Goal: Task Accomplishment & Management: Use online tool/utility

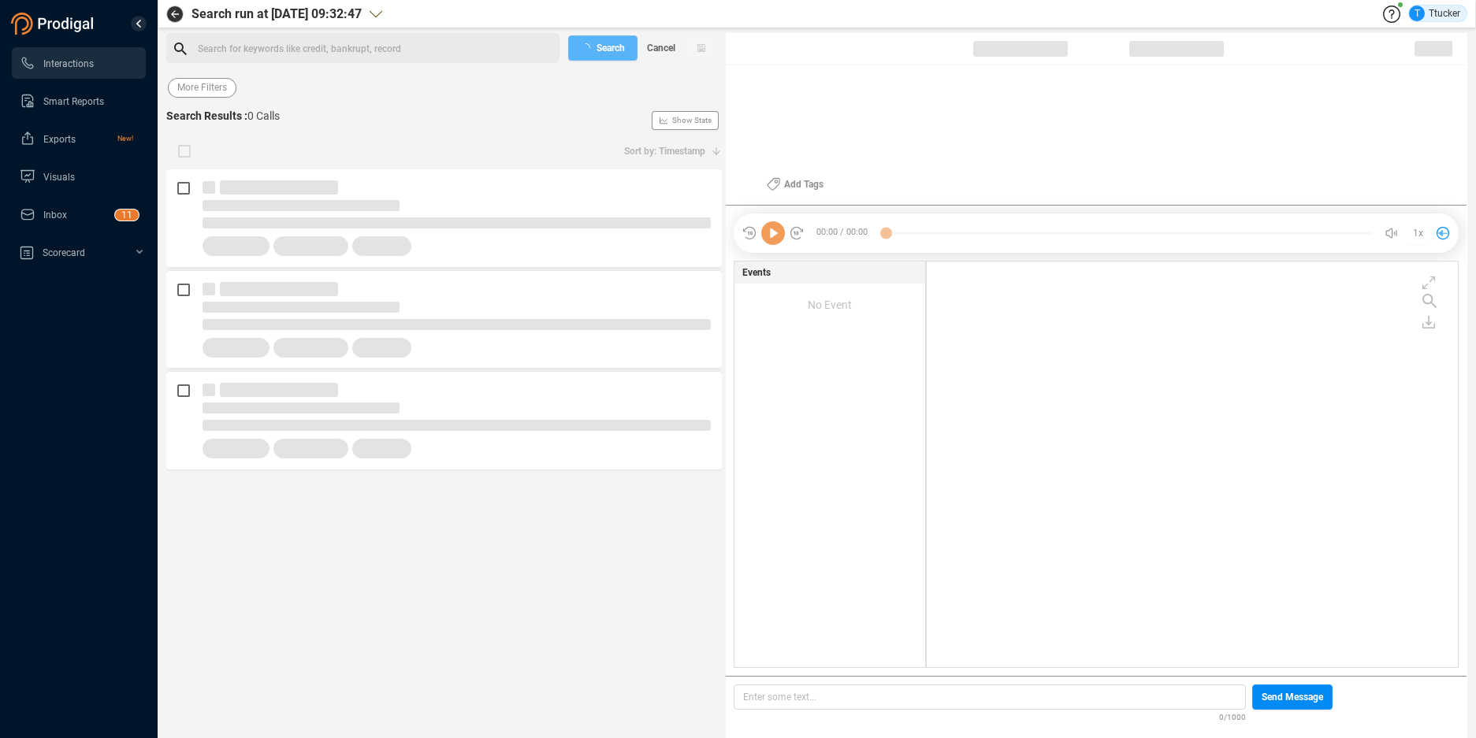
scroll to position [402, 523]
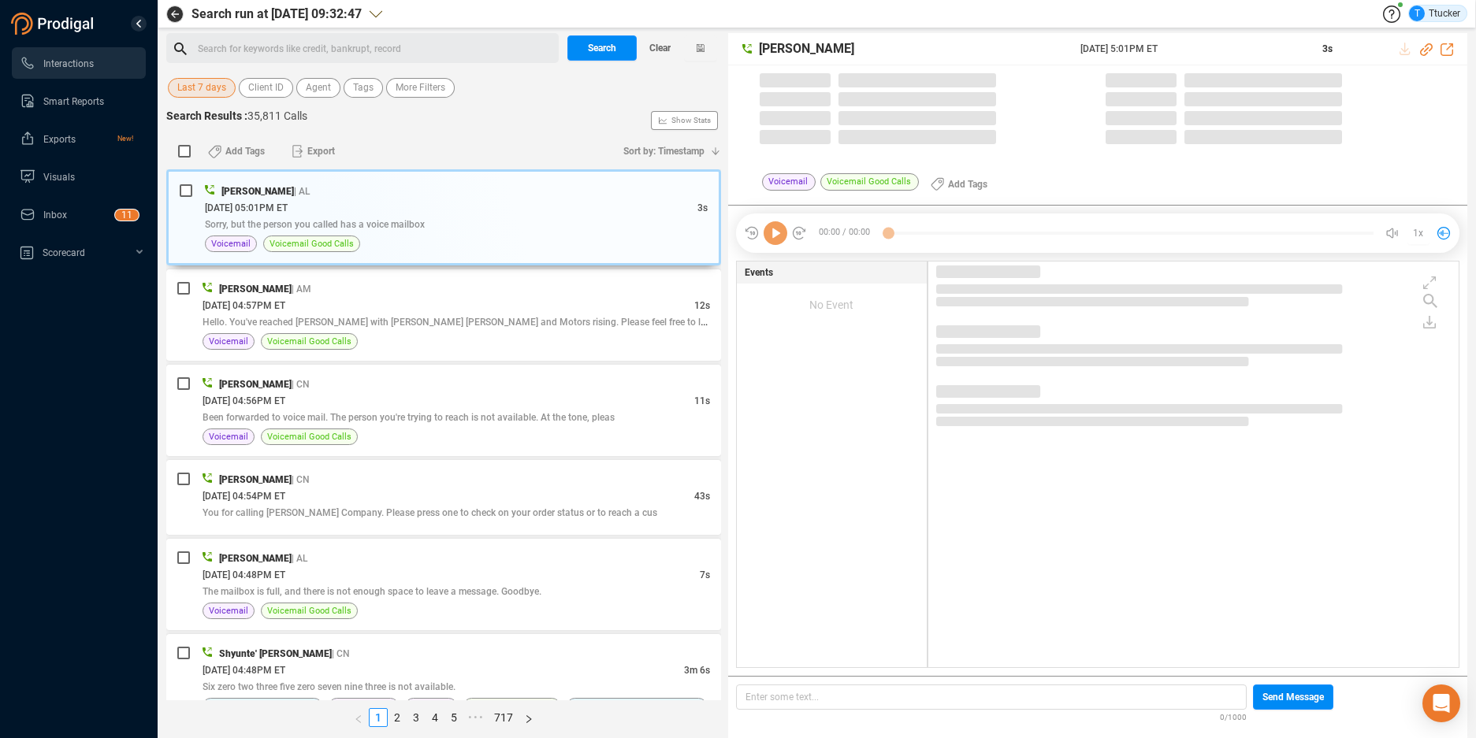
click at [196, 92] on span "Last 7 days" at bounding box center [201, 88] width 49 height 20
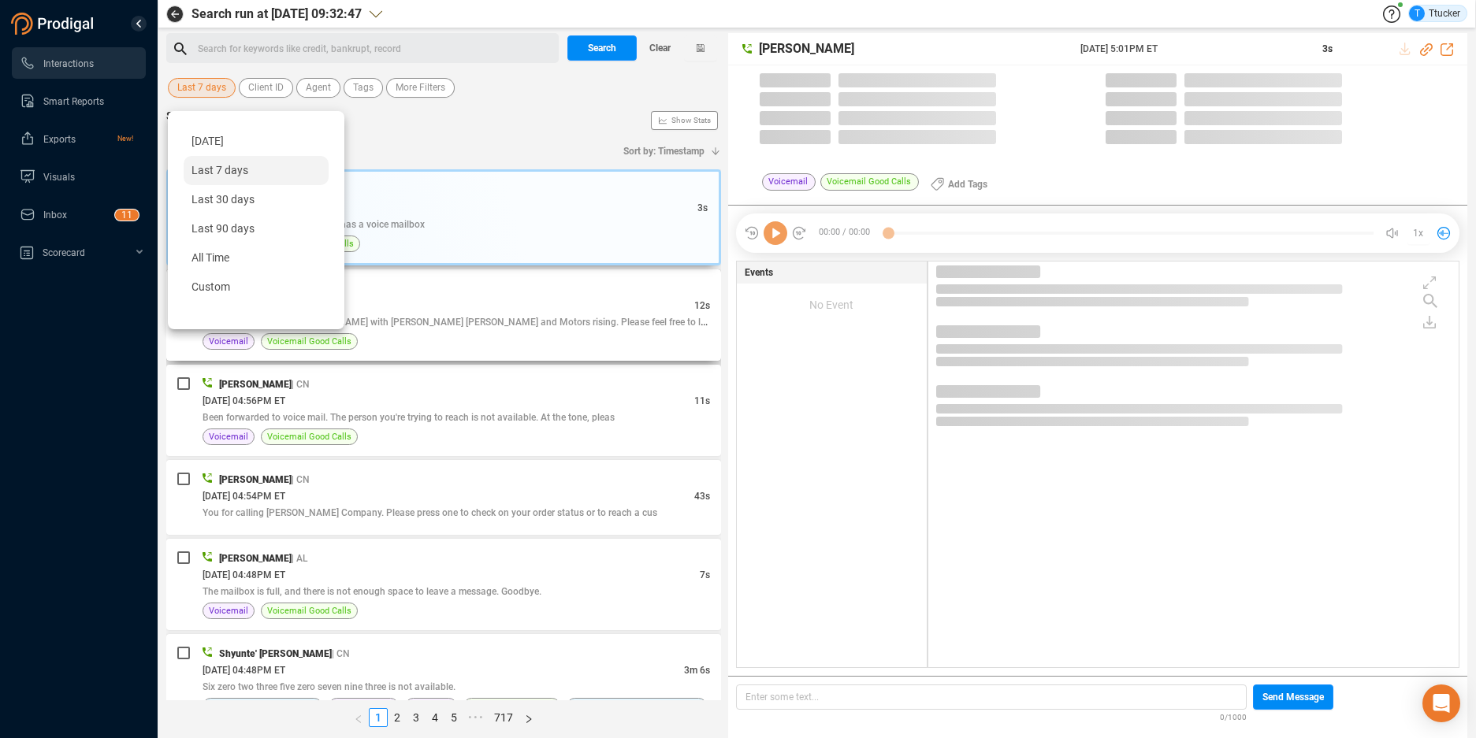
click at [208, 289] on span "Custom" at bounding box center [210, 286] width 39 height 13
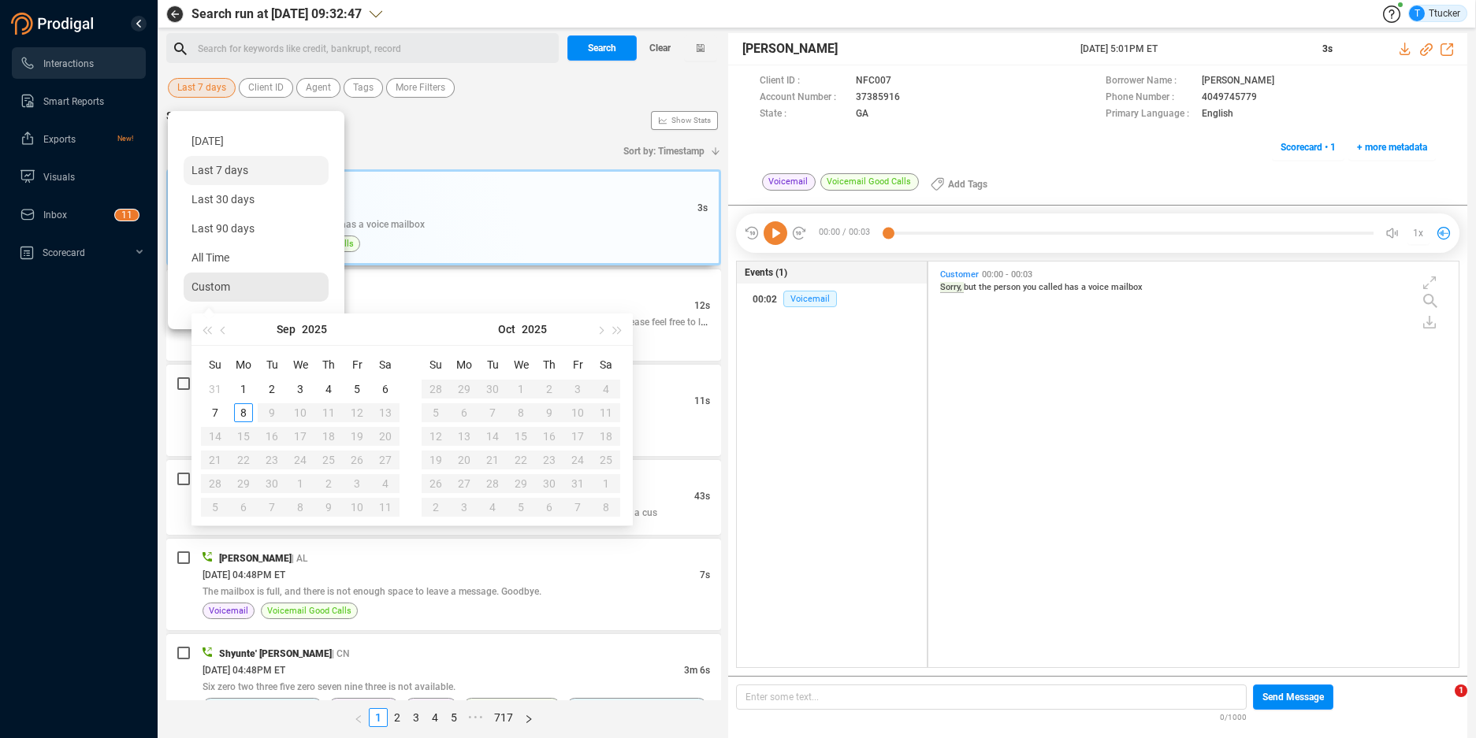
scroll to position [402, 522]
type input "[DATE]"
click at [243, 381] on div "1" at bounding box center [243, 389] width 19 height 19
type input "[DATE]"
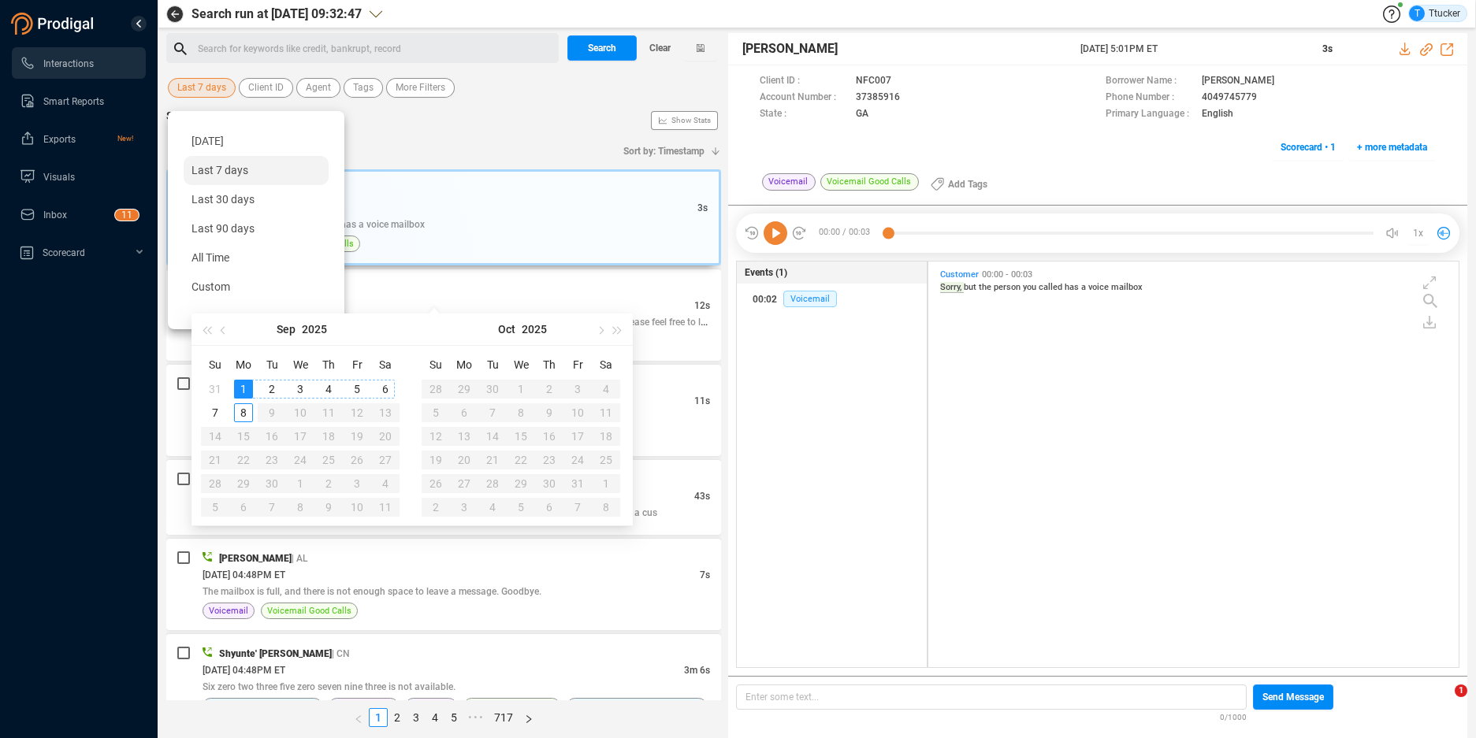
click at [379, 390] on div "6" at bounding box center [385, 389] width 19 height 19
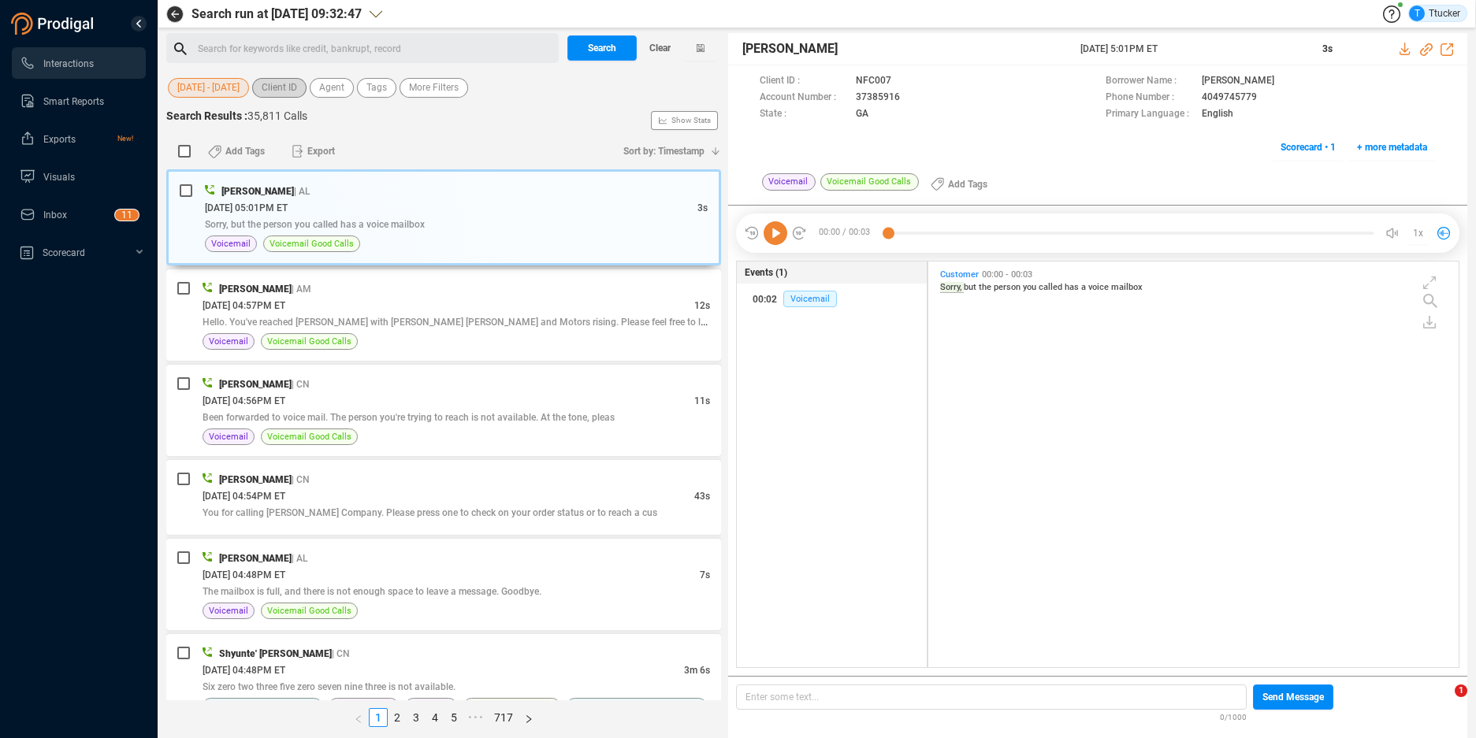
click at [273, 96] on span "Client ID" at bounding box center [279, 88] width 35 height 20
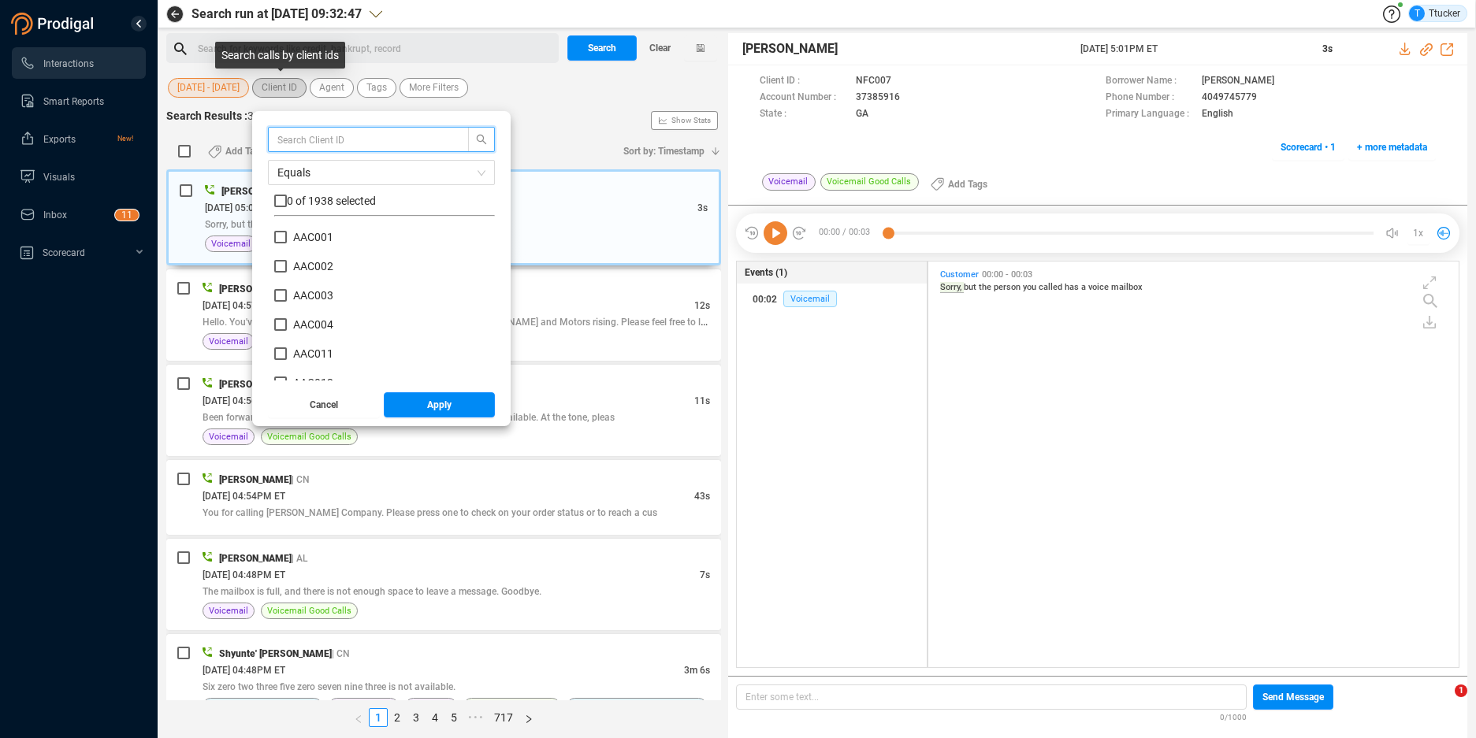
scroll to position [147, 213]
type input "smb"
click at [286, 189] on div "smb Equals 0 of 9 selected SMB 001 SMB 002 SMB 003 SMB 004 SMB 005 SMB 006 SMB …" at bounding box center [381, 254] width 227 height 254
click at [285, 195] on input "checkbox" at bounding box center [280, 201] width 13 height 13
checkbox input "true"
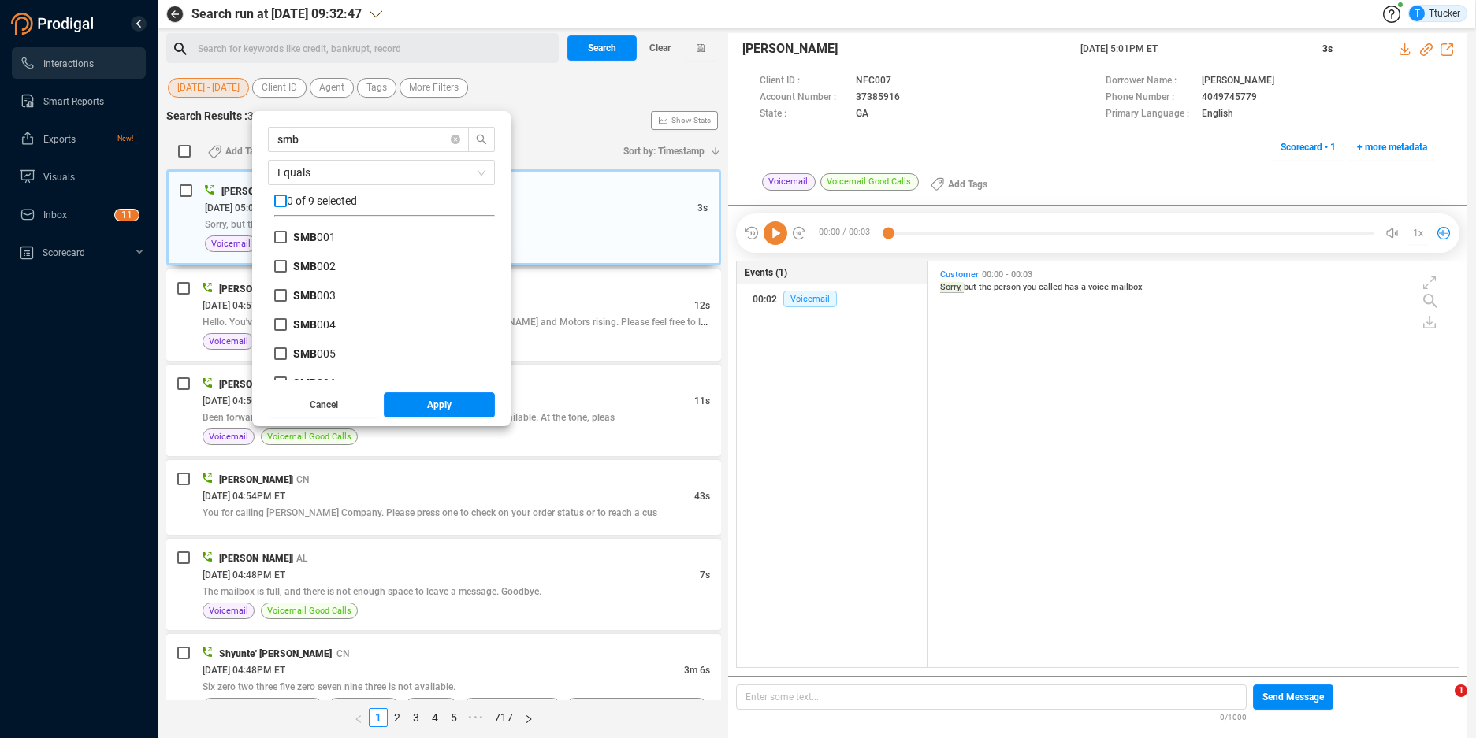
checkbox input "true"
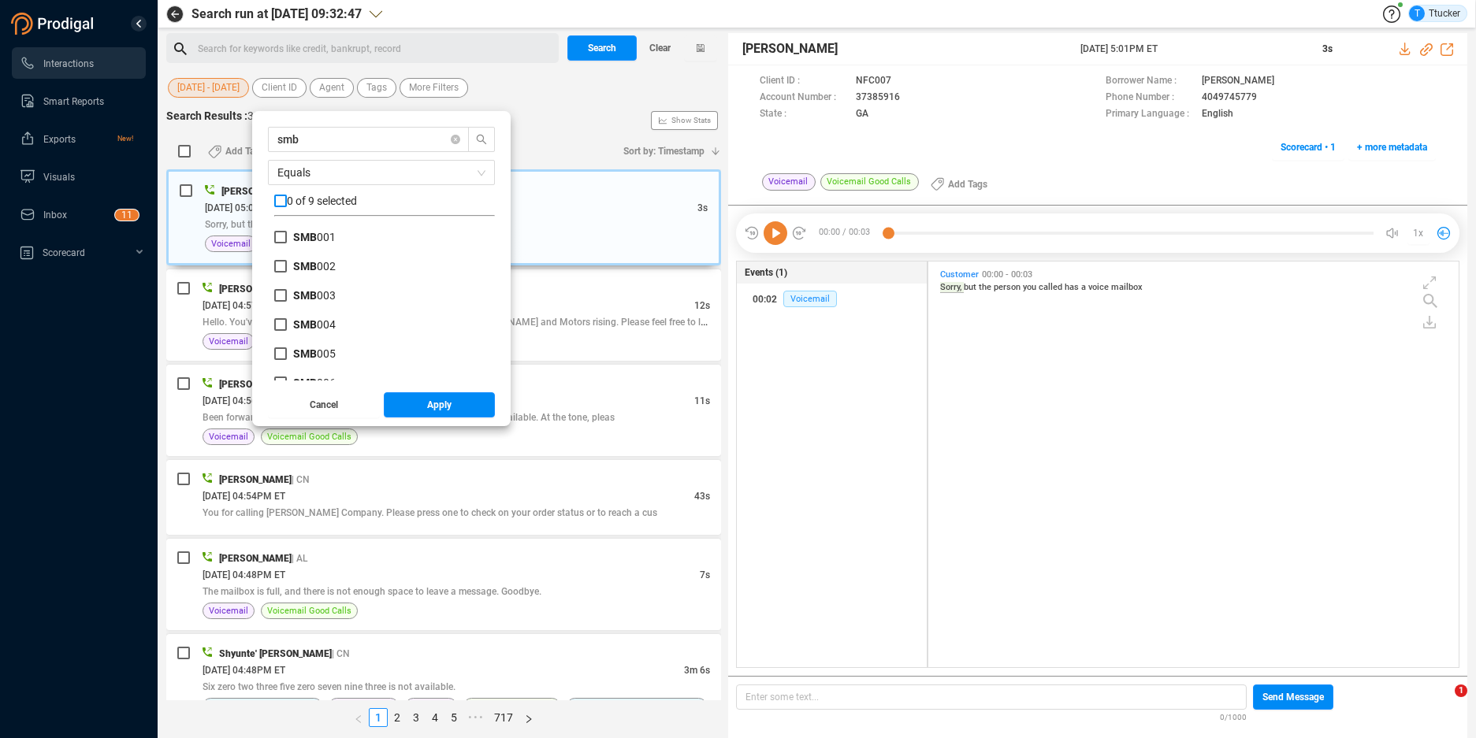
checkbox input "true"
click at [444, 395] on span "Apply" at bounding box center [439, 404] width 24 height 25
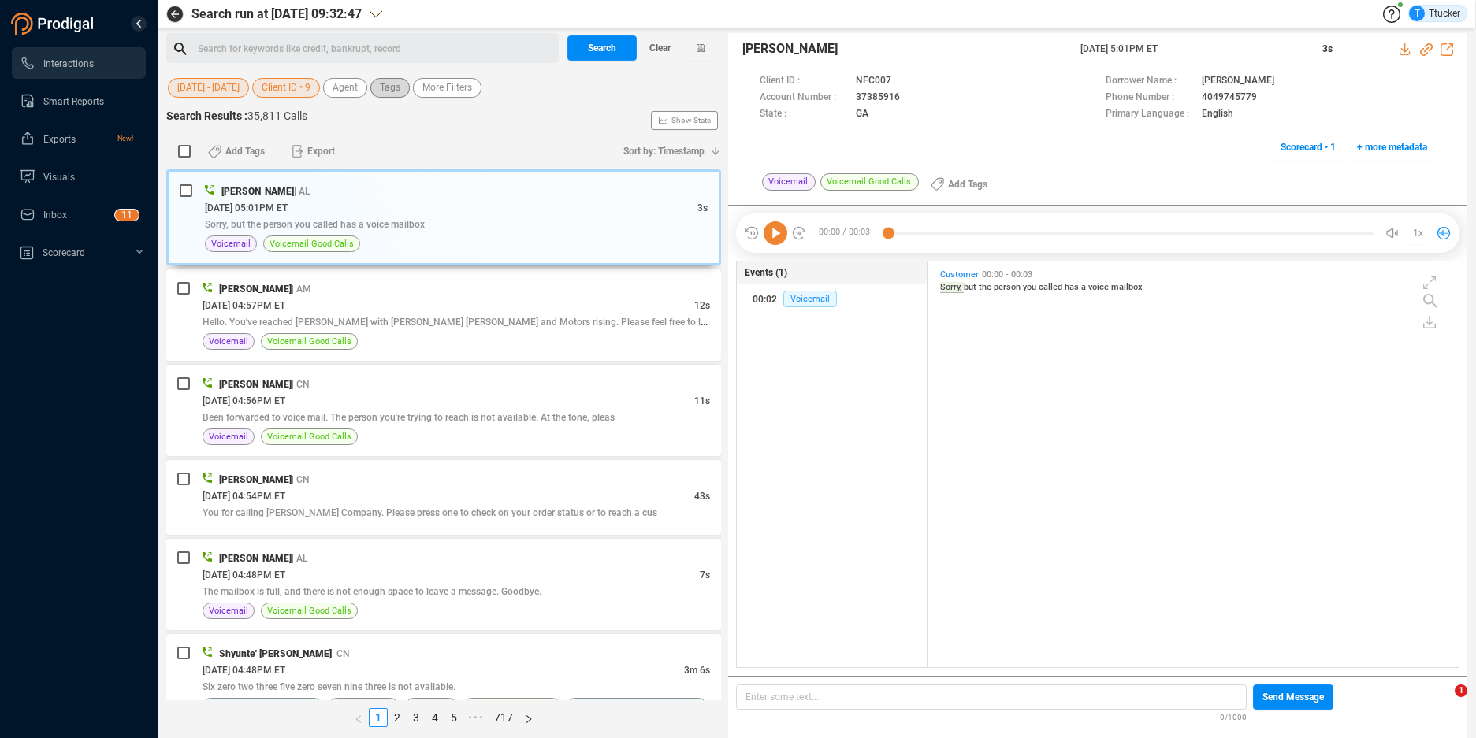
click at [396, 87] on span "Tags" at bounding box center [390, 88] width 20 height 20
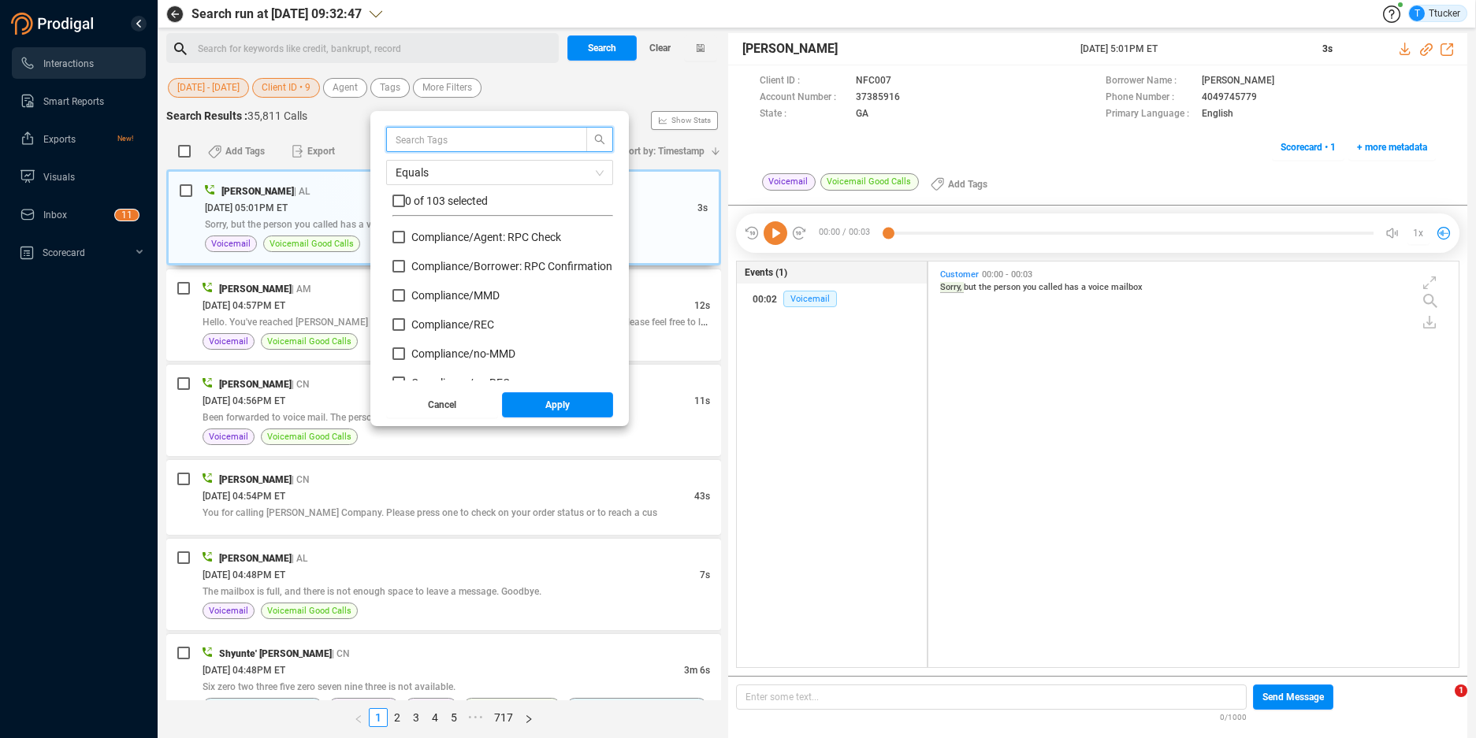
click at [477, 256] on div "Compliance/ Agent: RPC Check" at bounding box center [502, 243] width 221 height 29
click at [477, 262] on span "Compliance/ Borrower: RPC Confirmation" at bounding box center [511, 266] width 201 height 13
click at [405, 262] on input "Compliance/ Borrower: RPC Confirmation" at bounding box center [398, 266] width 13 height 13
checkbox input "true"
click at [570, 409] on span "Apply" at bounding box center [557, 404] width 24 height 25
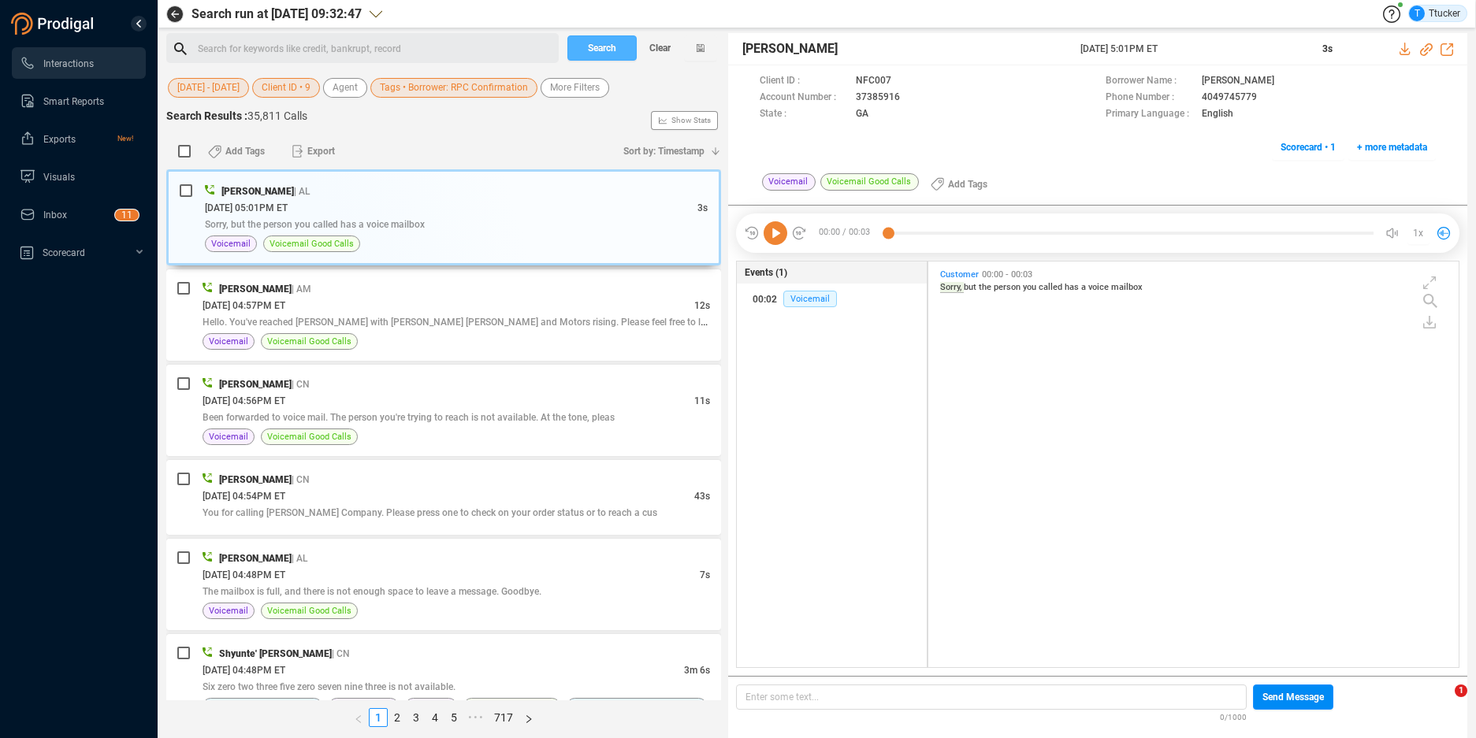
click at [593, 54] on span "Search" at bounding box center [602, 47] width 28 height 25
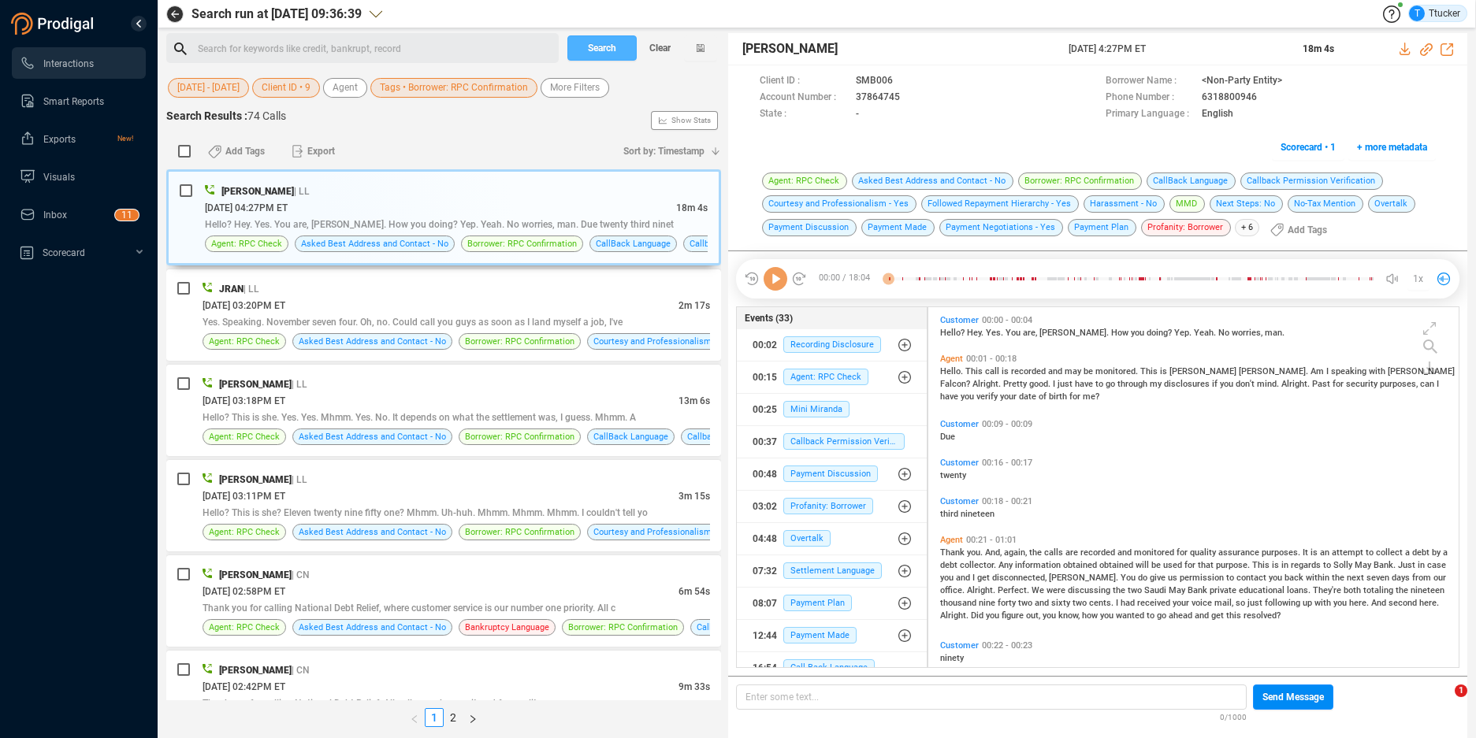
scroll to position [5, 9]
click at [185, 151] on input "checkbox" at bounding box center [184, 151] width 13 height 13
checkbox input "true"
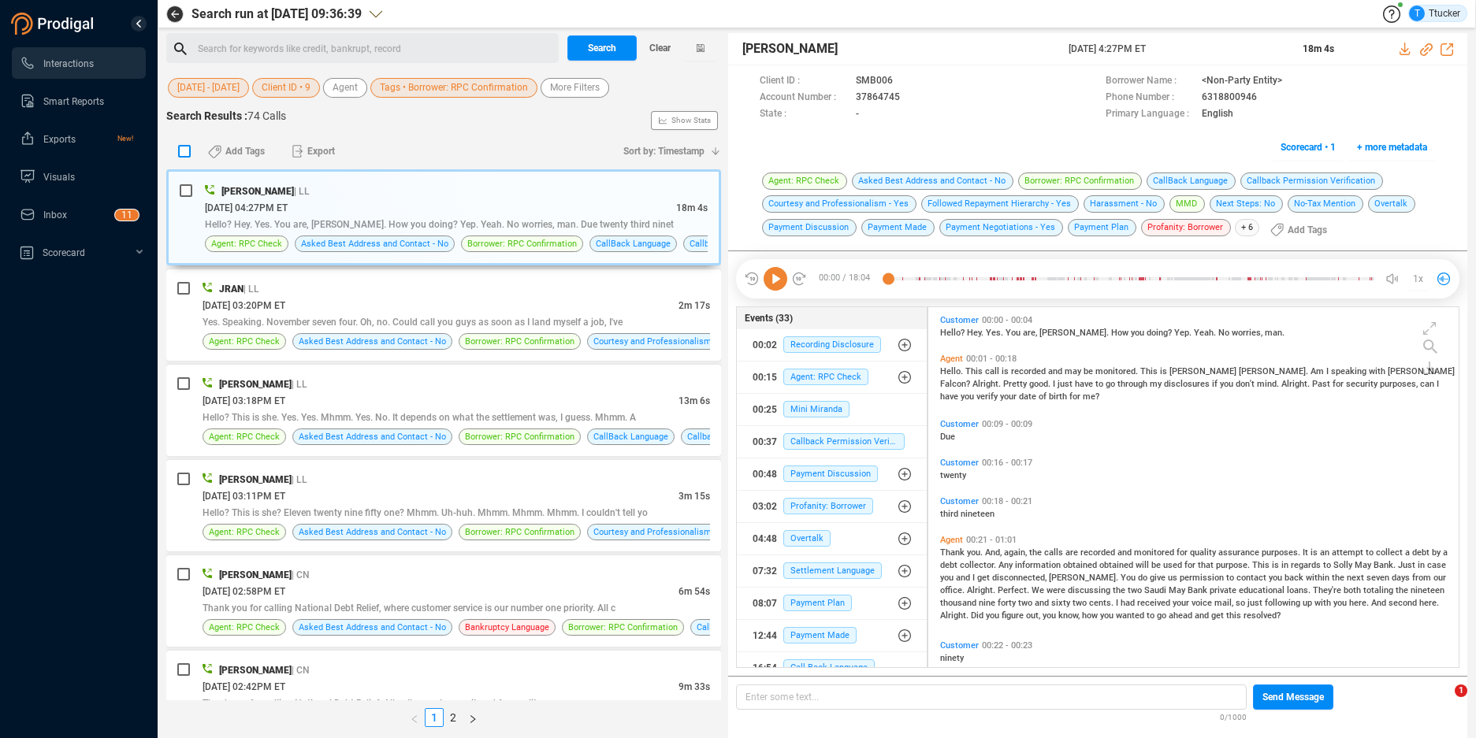
checkbox input "true"
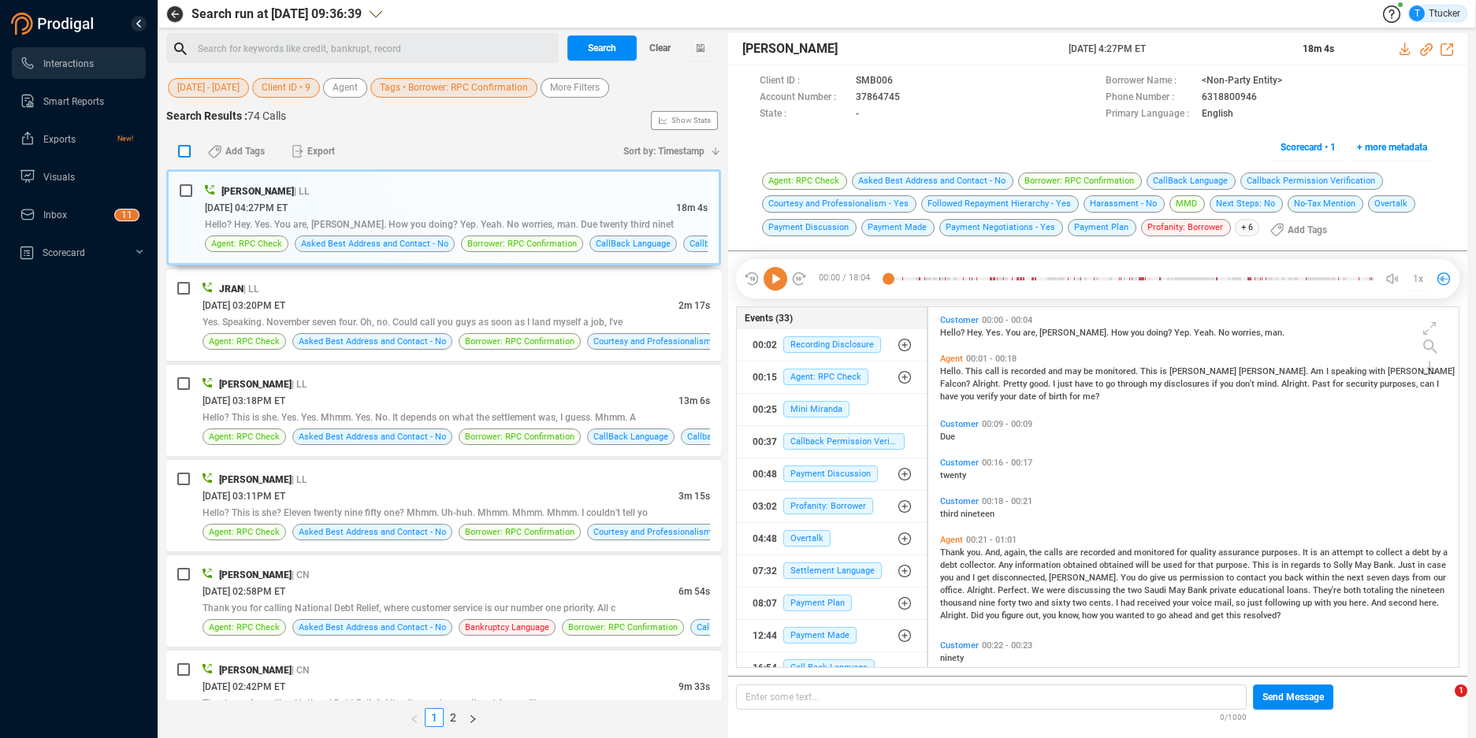
checkbox input "true"
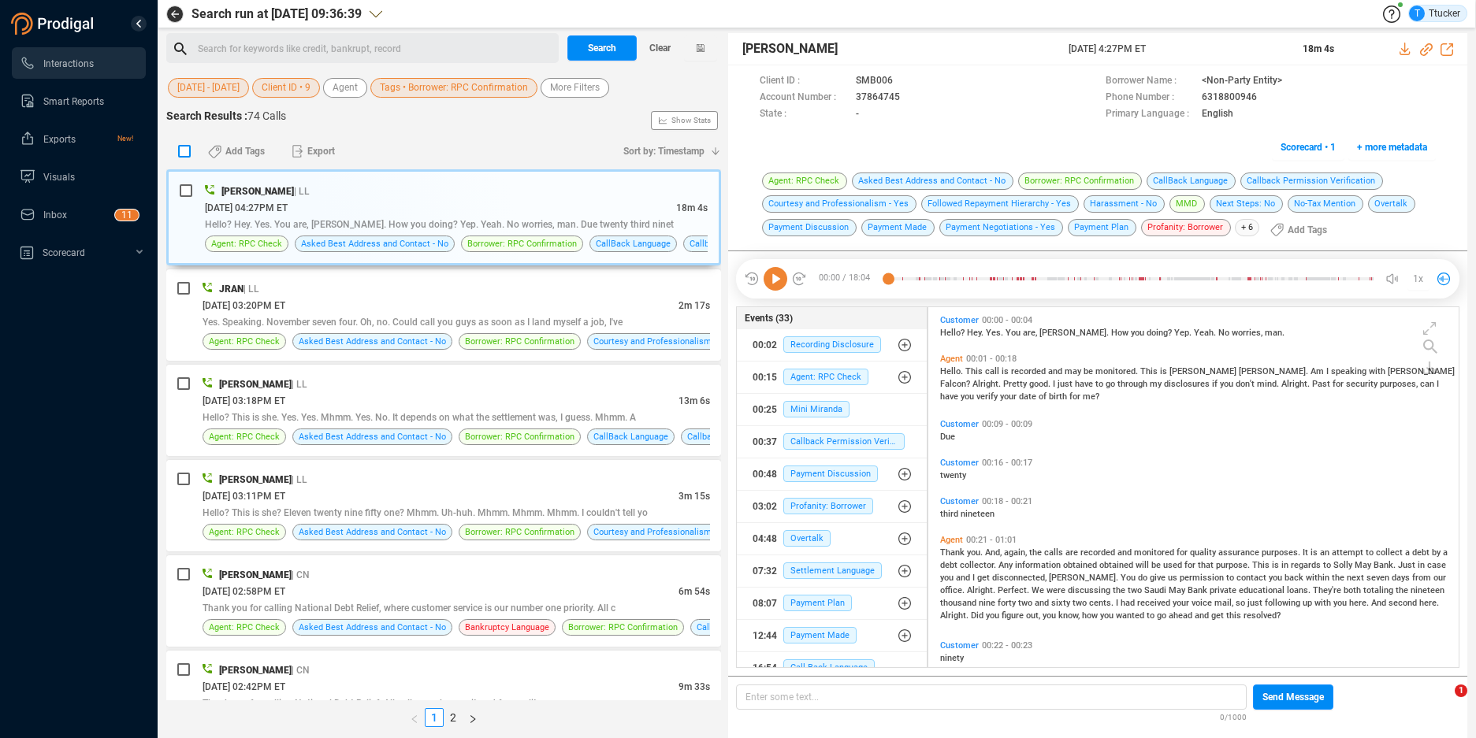
checkbox input "true"
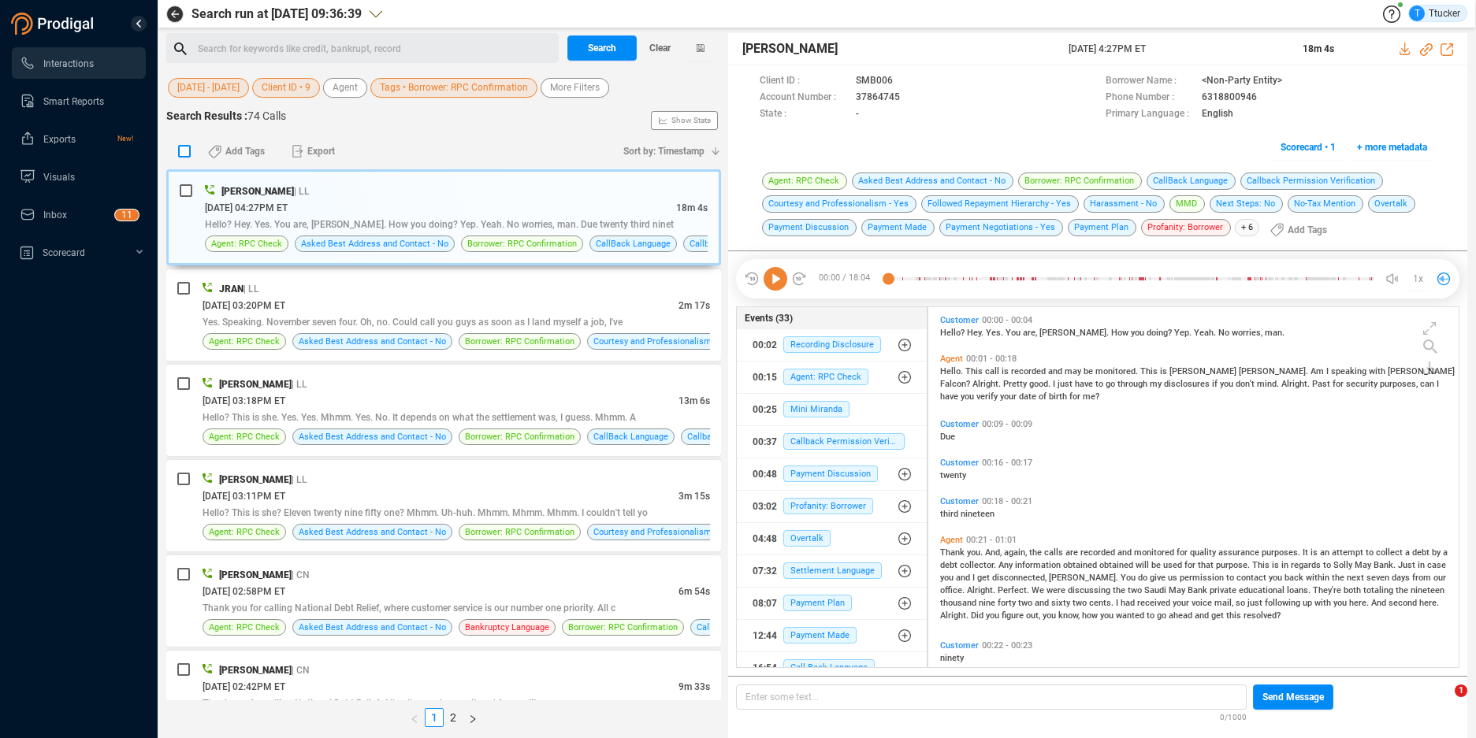
checkbox input "true"
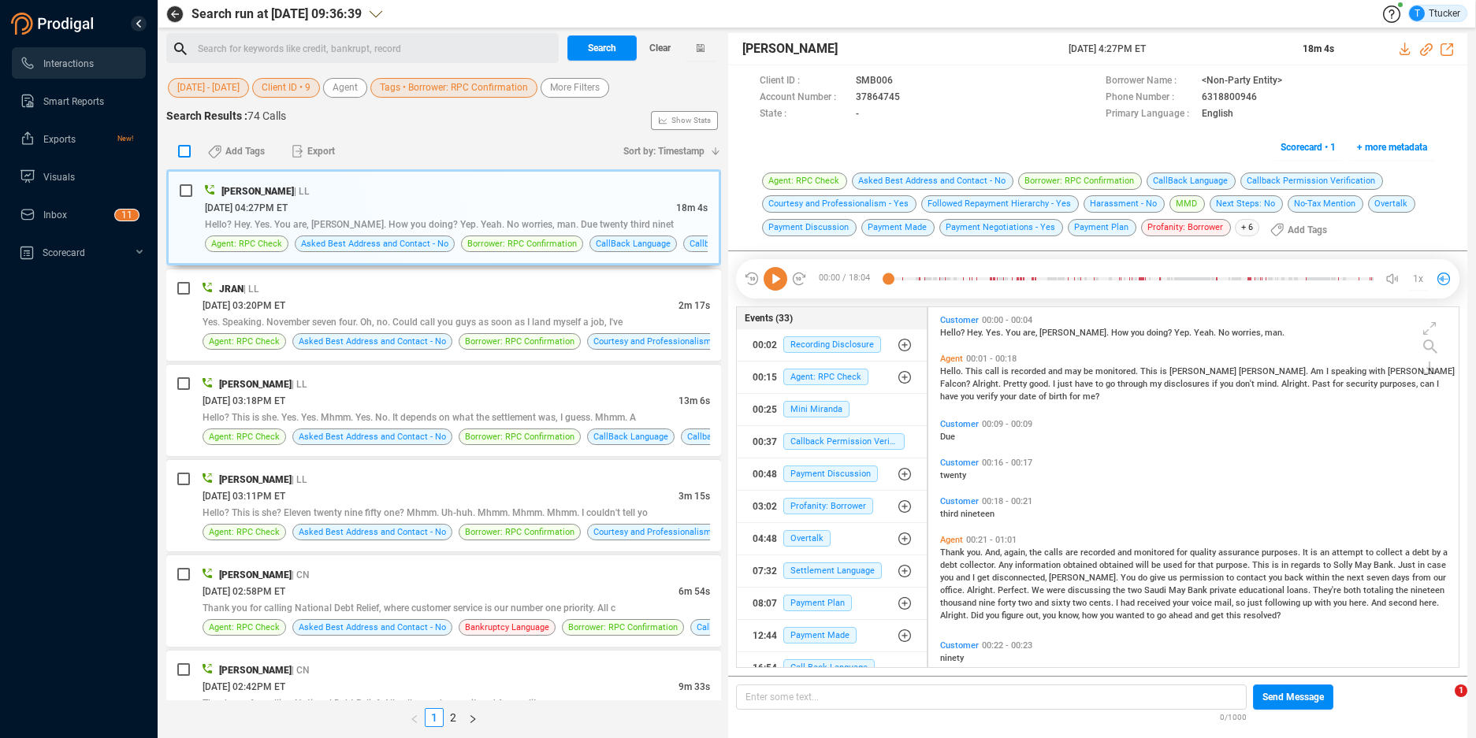
checkbox input "true"
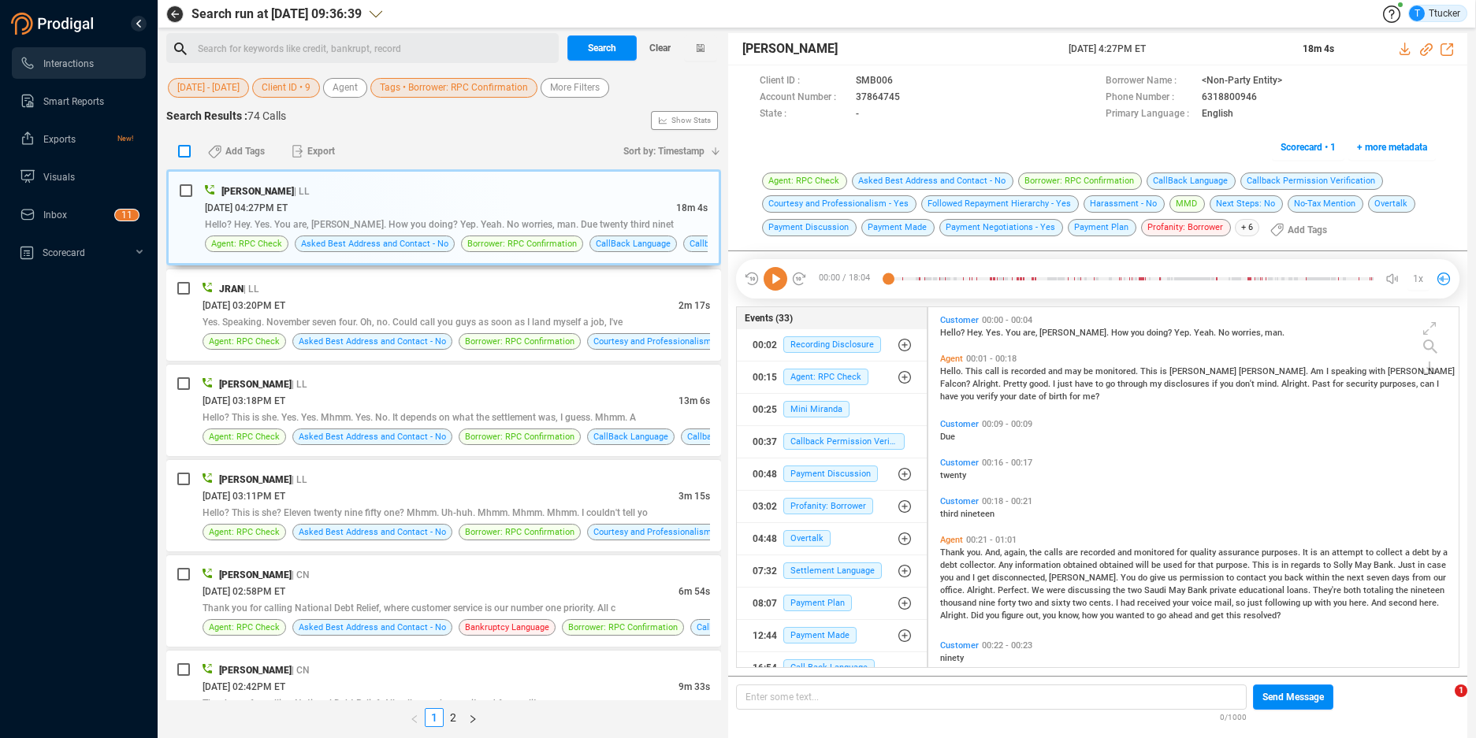
checkbox input "true"
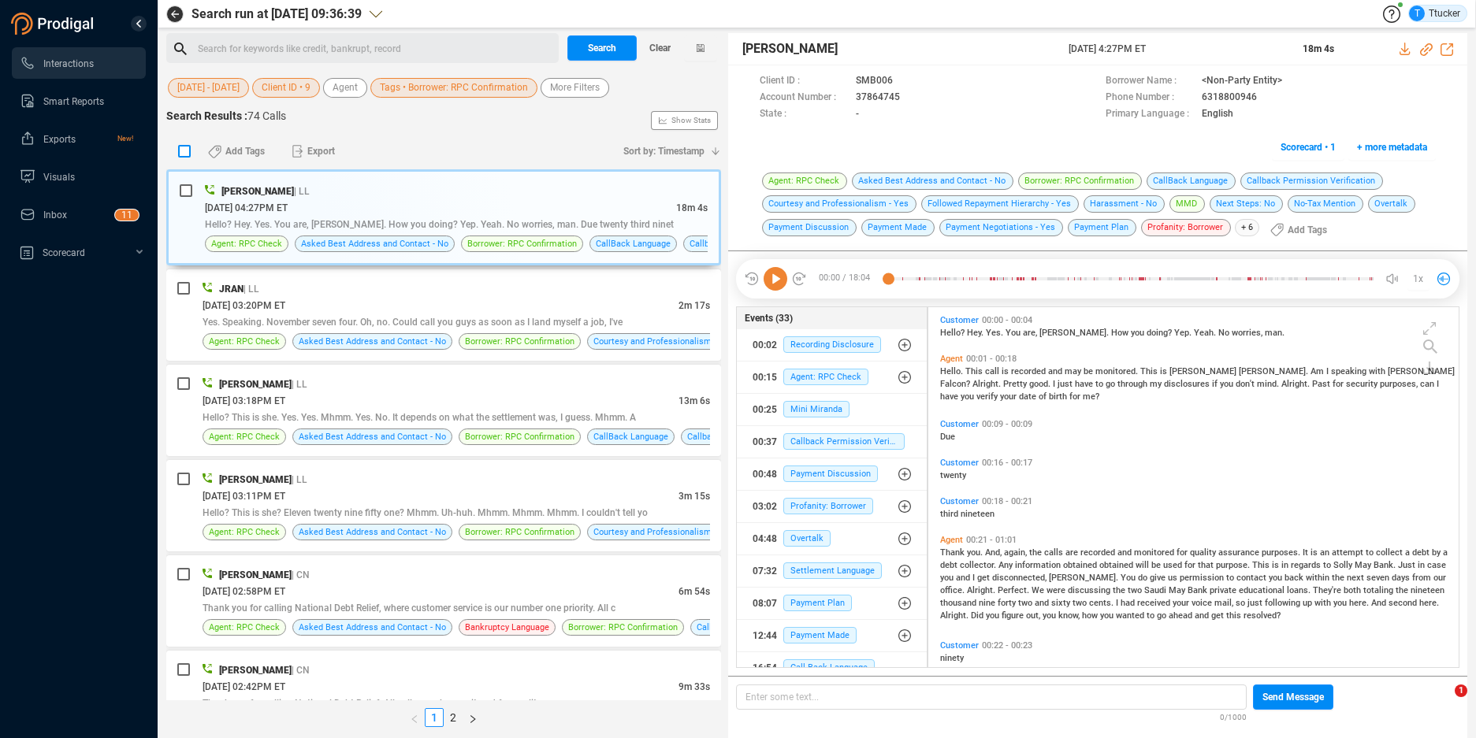
checkbox input "true"
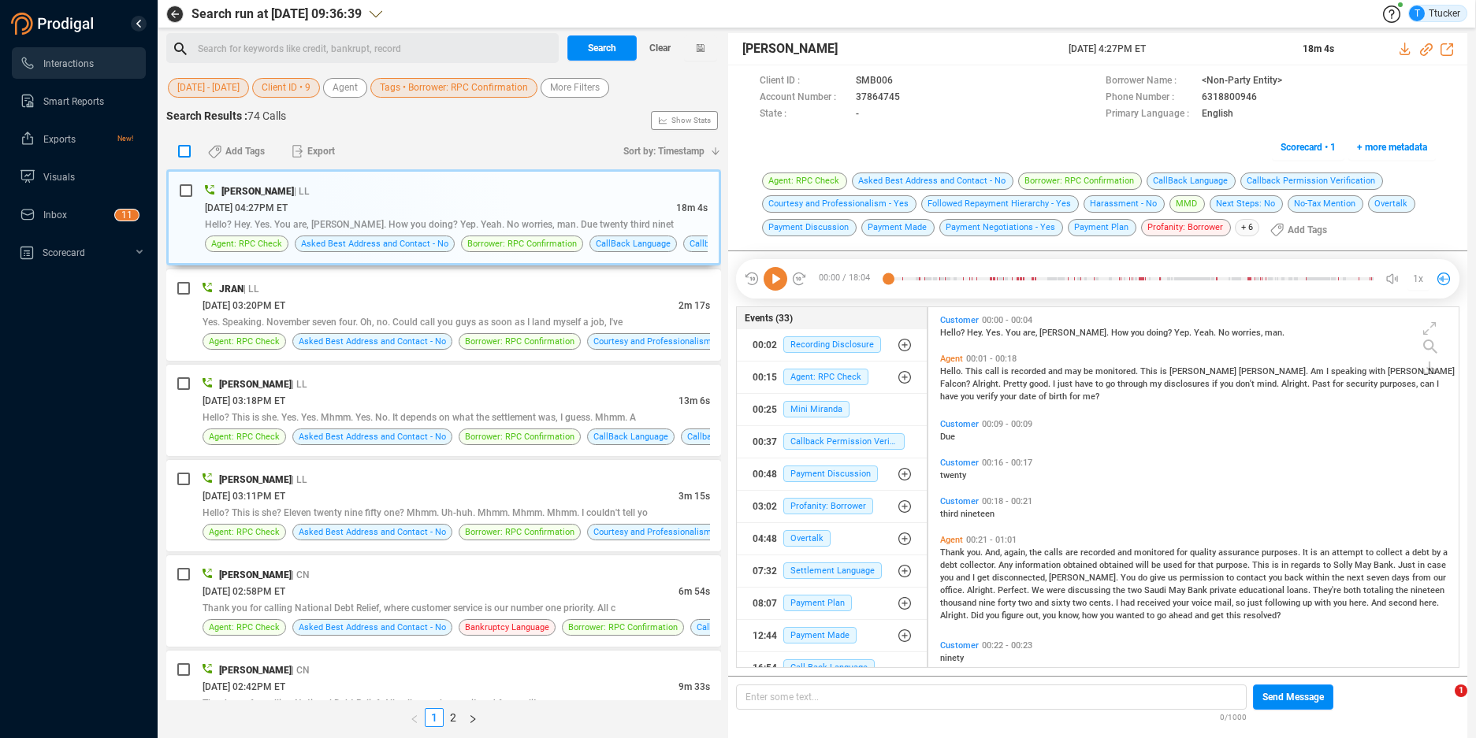
checkbox input "true"
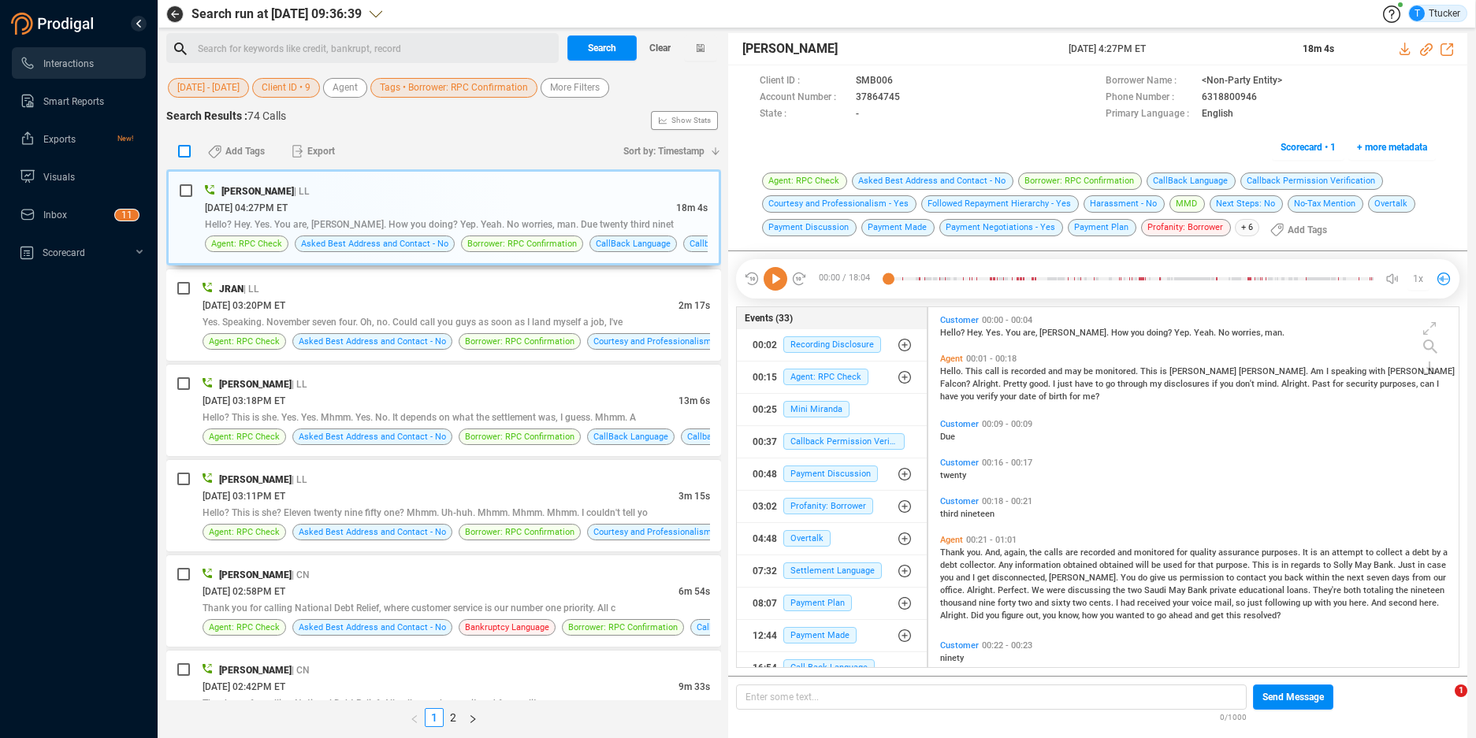
checkbox input "true"
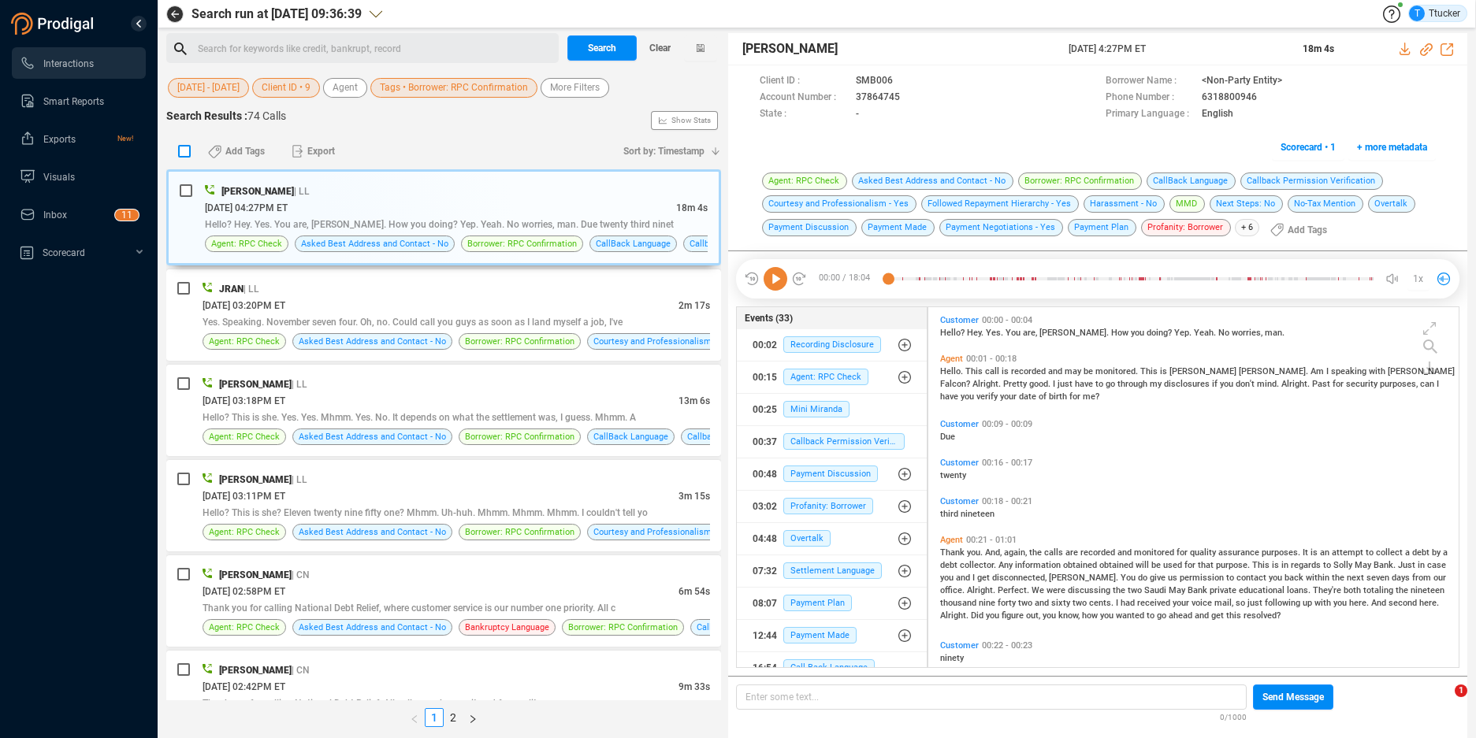
checkbox input "true"
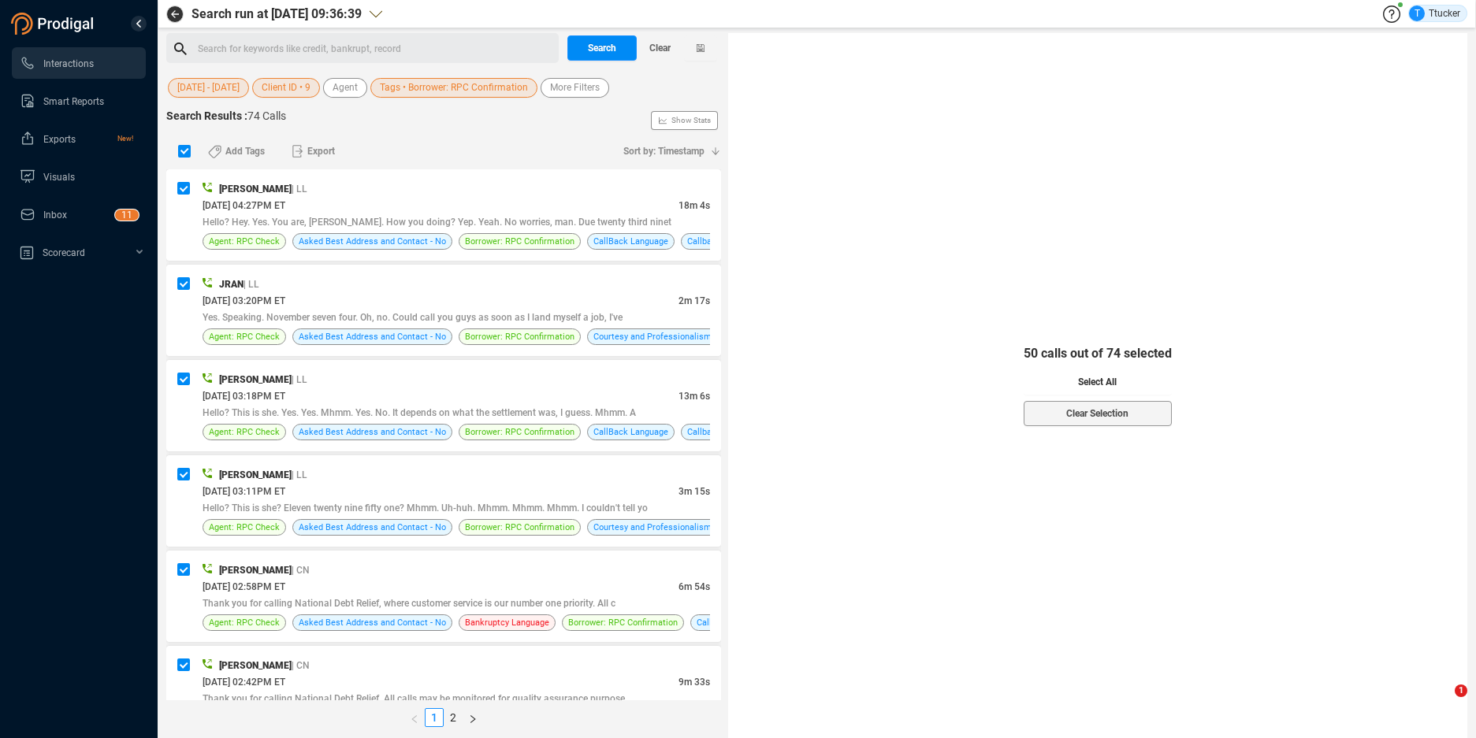
click at [1108, 388] on span "Select All" at bounding box center [1097, 381] width 39 height 25
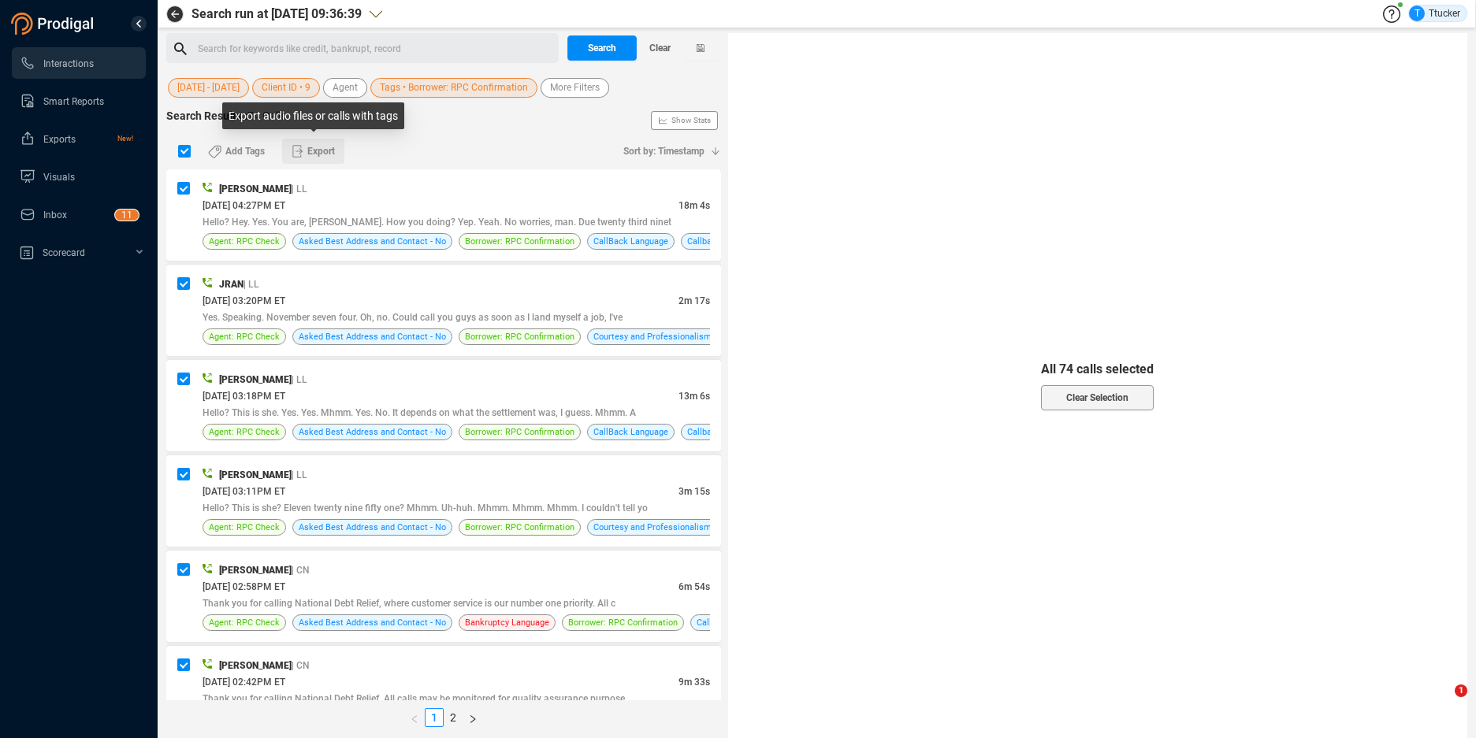
click at [318, 153] on span "Export" at bounding box center [321, 151] width 28 height 25
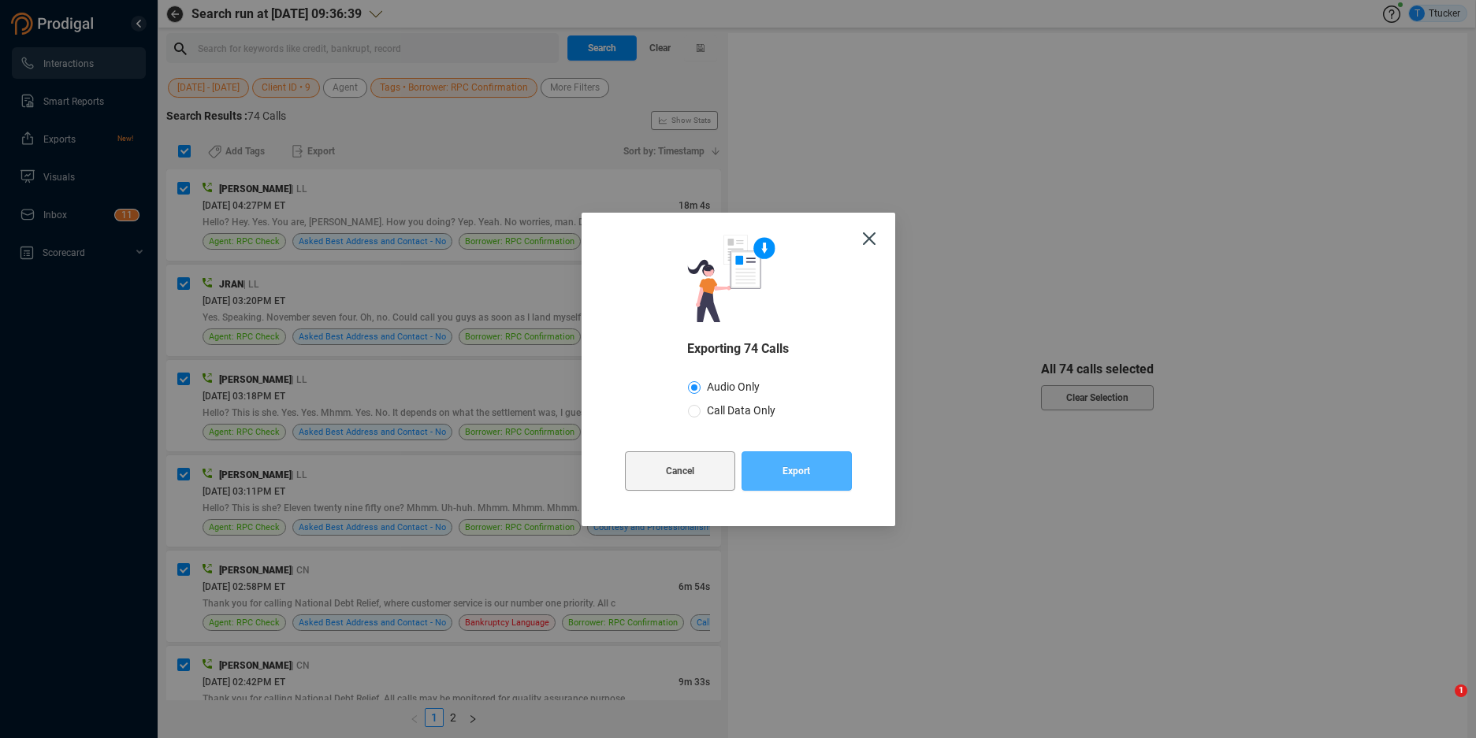
click at [768, 459] on button "Export" at bounding box center [796, 470] width 110 height 39
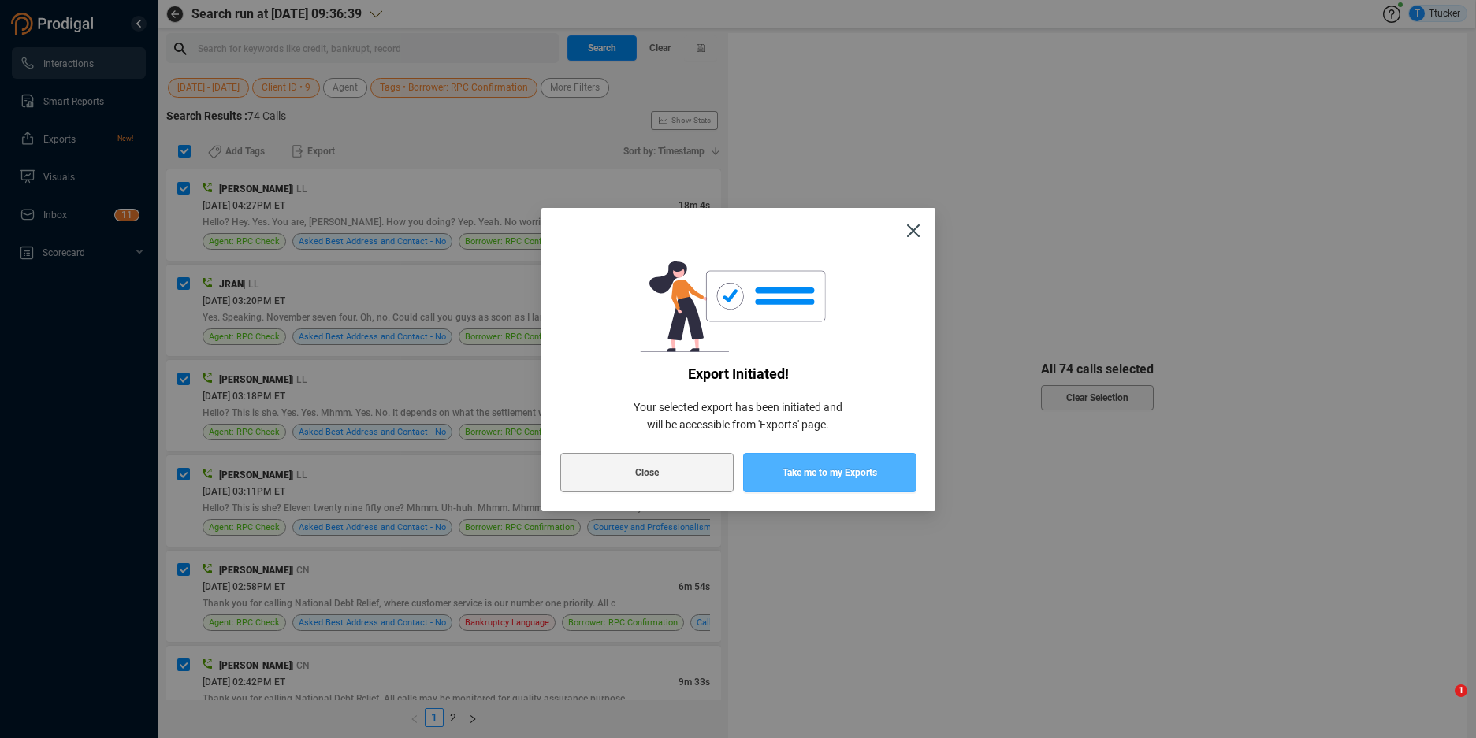
click at [768, 459] on button "Take me to my Exports" at bounding box center [829, 472] width 173 height 39
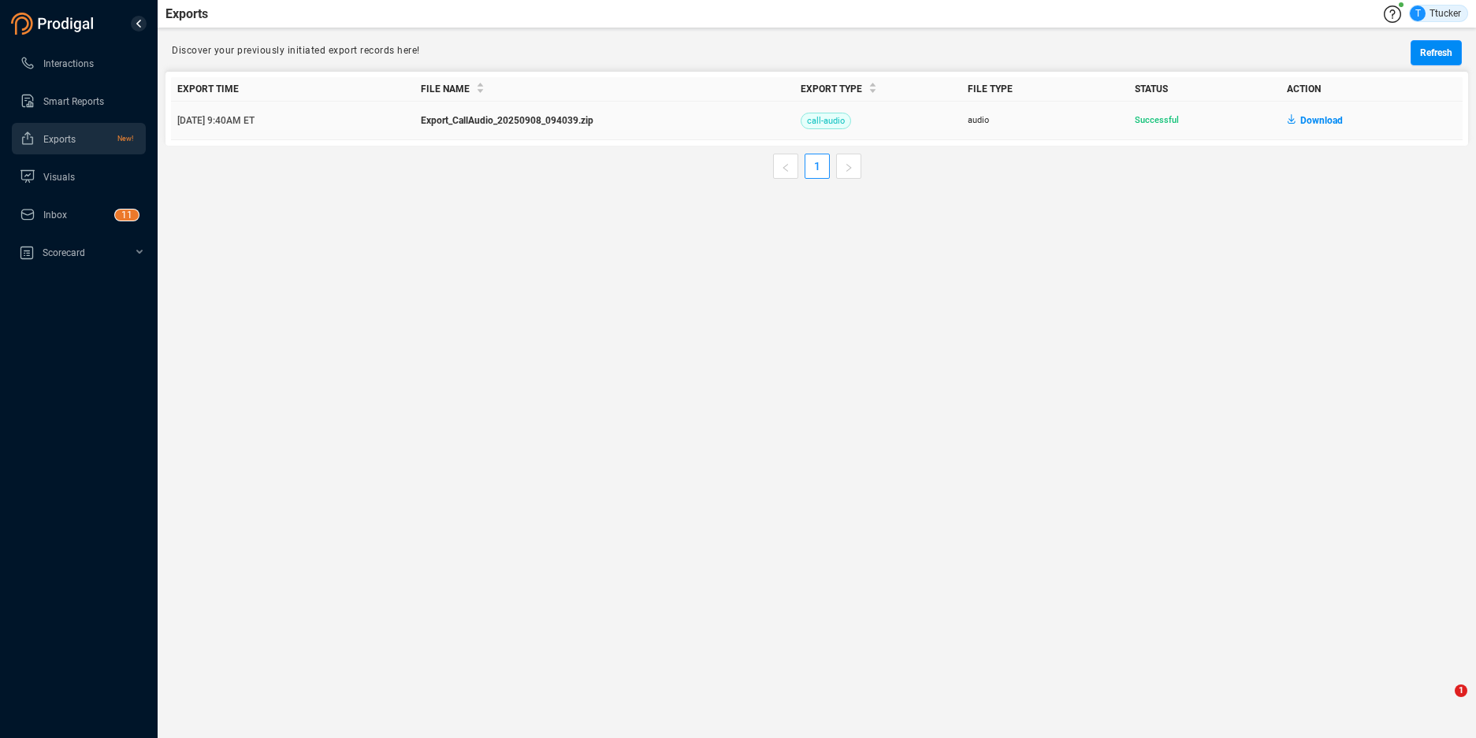
click at [1333, 123] on span "Download" at bounding box center [1321, 120] width 43 height 25
click at [1323, 117] on span "Download" at bounding box center [1321, 120] width 43 height 25
